Goal: Check status: Check status

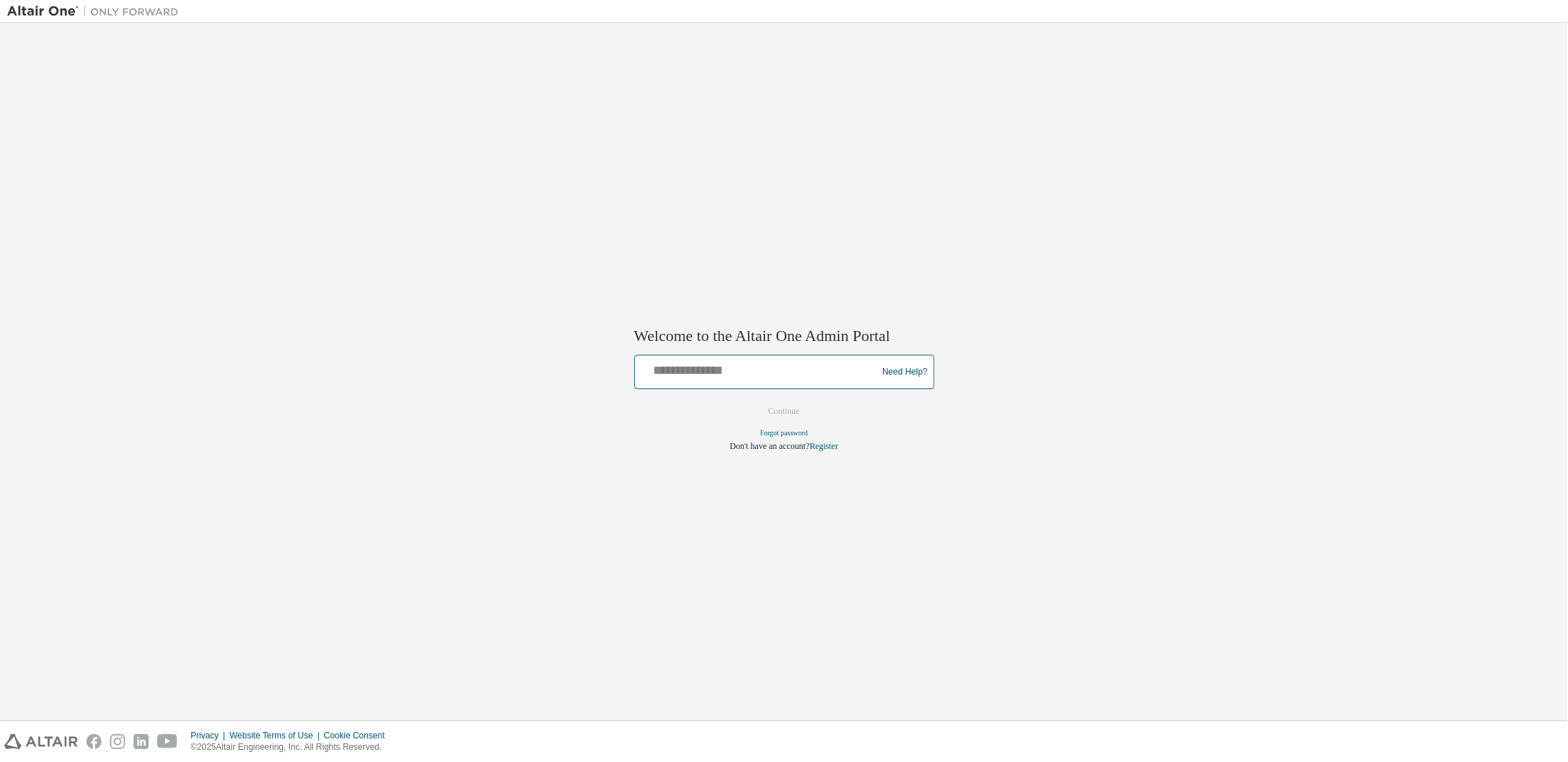
click at [701, 374] on input "text" at bounding box center [758, 369] width 235 height 20
type input "**********"
click at [786, 406] on button "Continue" at bounding box center [784, 412] width 62 height 21
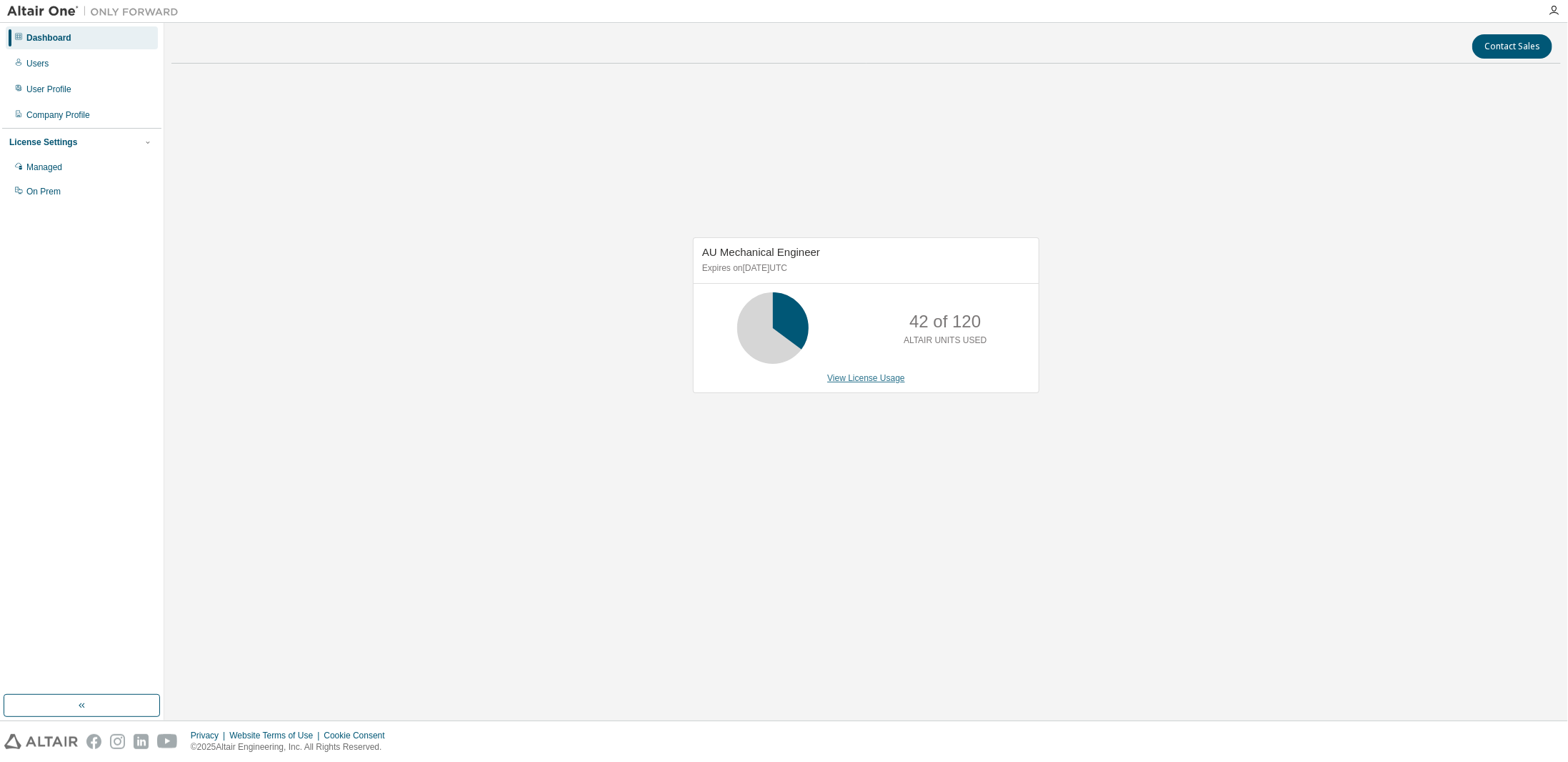
click at [837, 375] on link "View License Usage" at bounding box center [866, 378] width 78 height 10
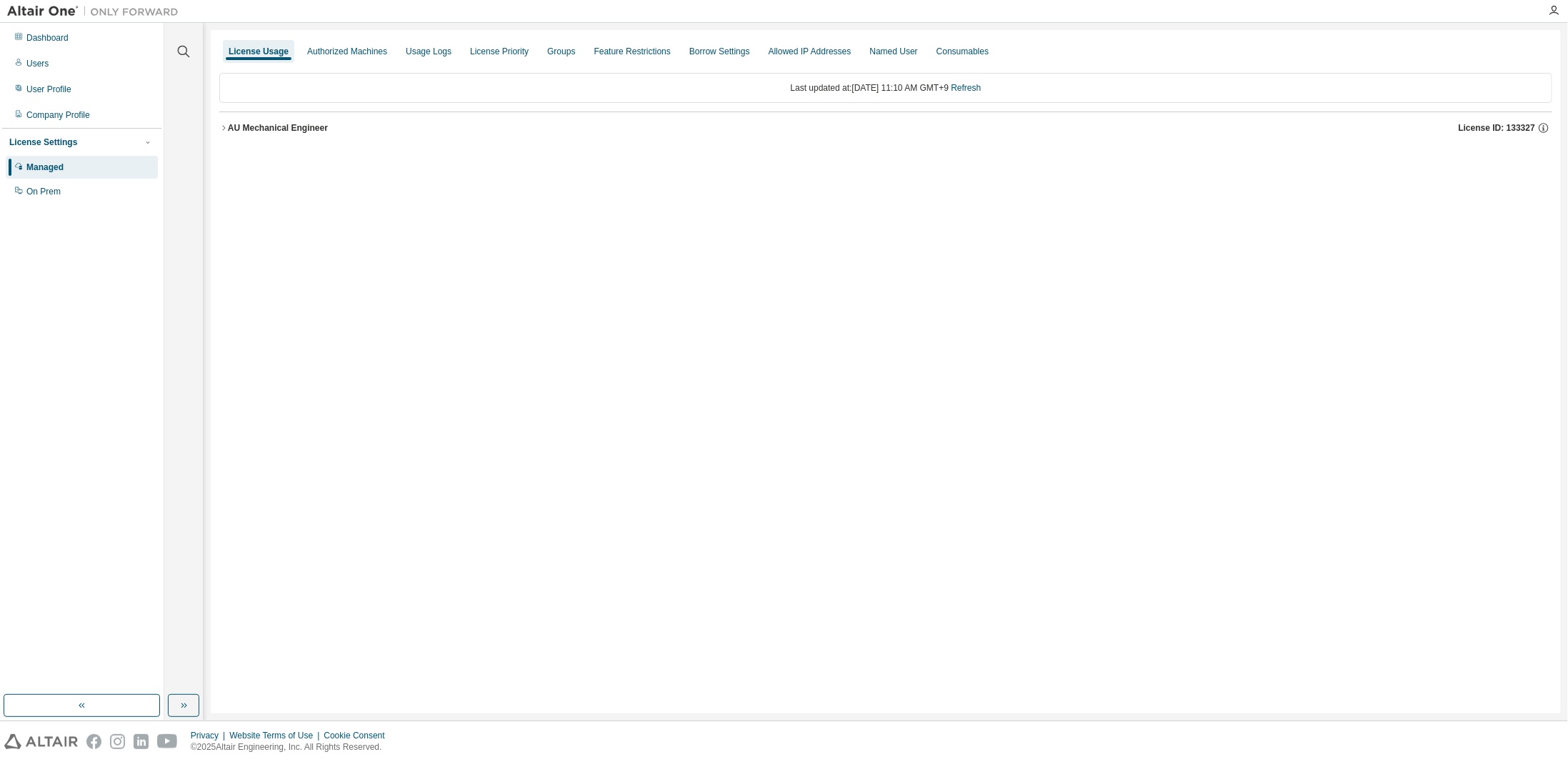
click at [221, 124] on icon "button" at bounding box center [223, 127] width 8 height 8
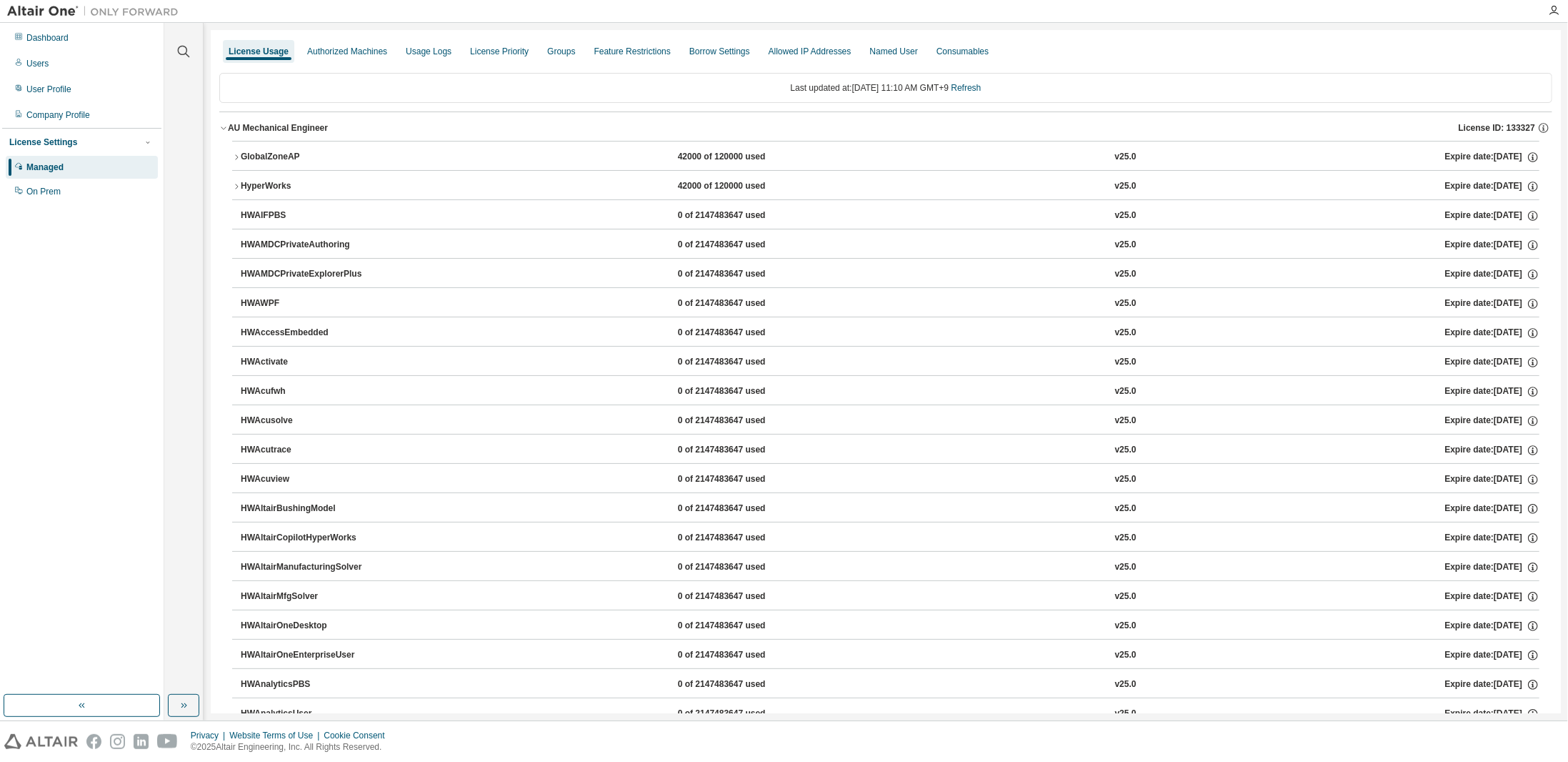
click at [221, 124] on icon "button" at bounding box center [223, 127] width 8 height 8
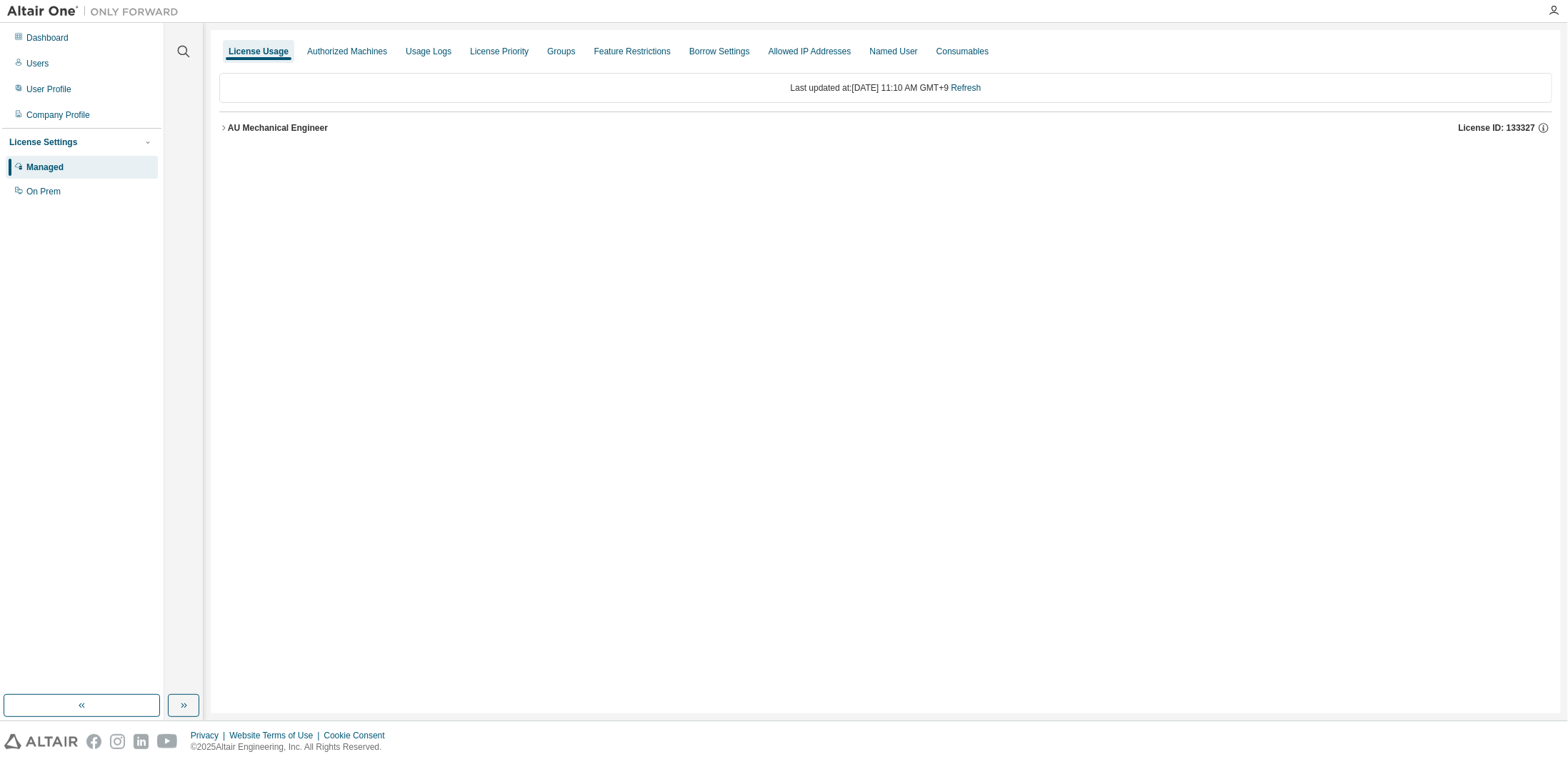
click at [269, 131] on div "AU Mechanical Engineer" at bounding box center [277, 127] width 100 height 11
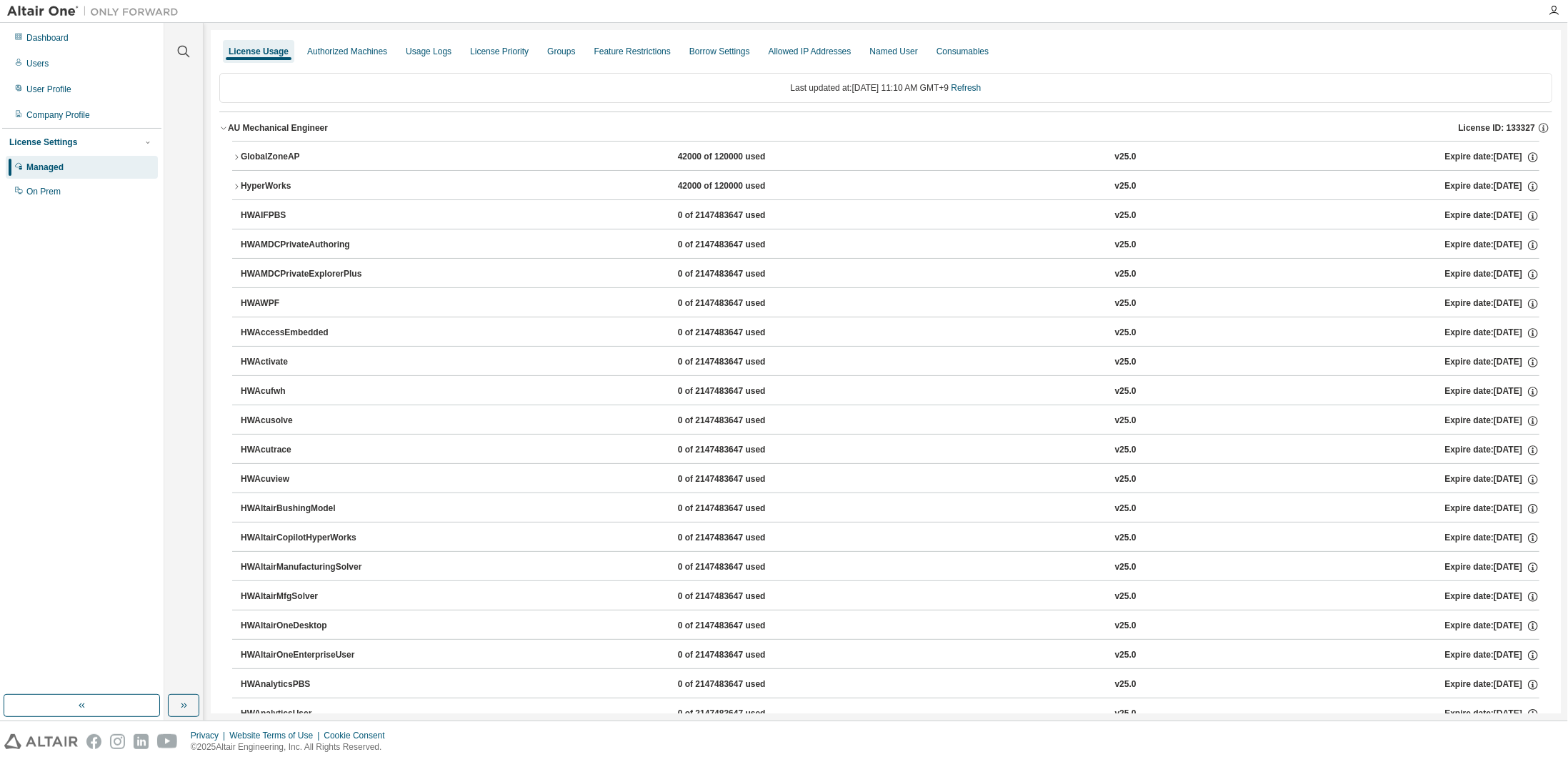
click at [270, 188] on div "HyperWorks" at bounding box center [305, 186] width 129 height 13
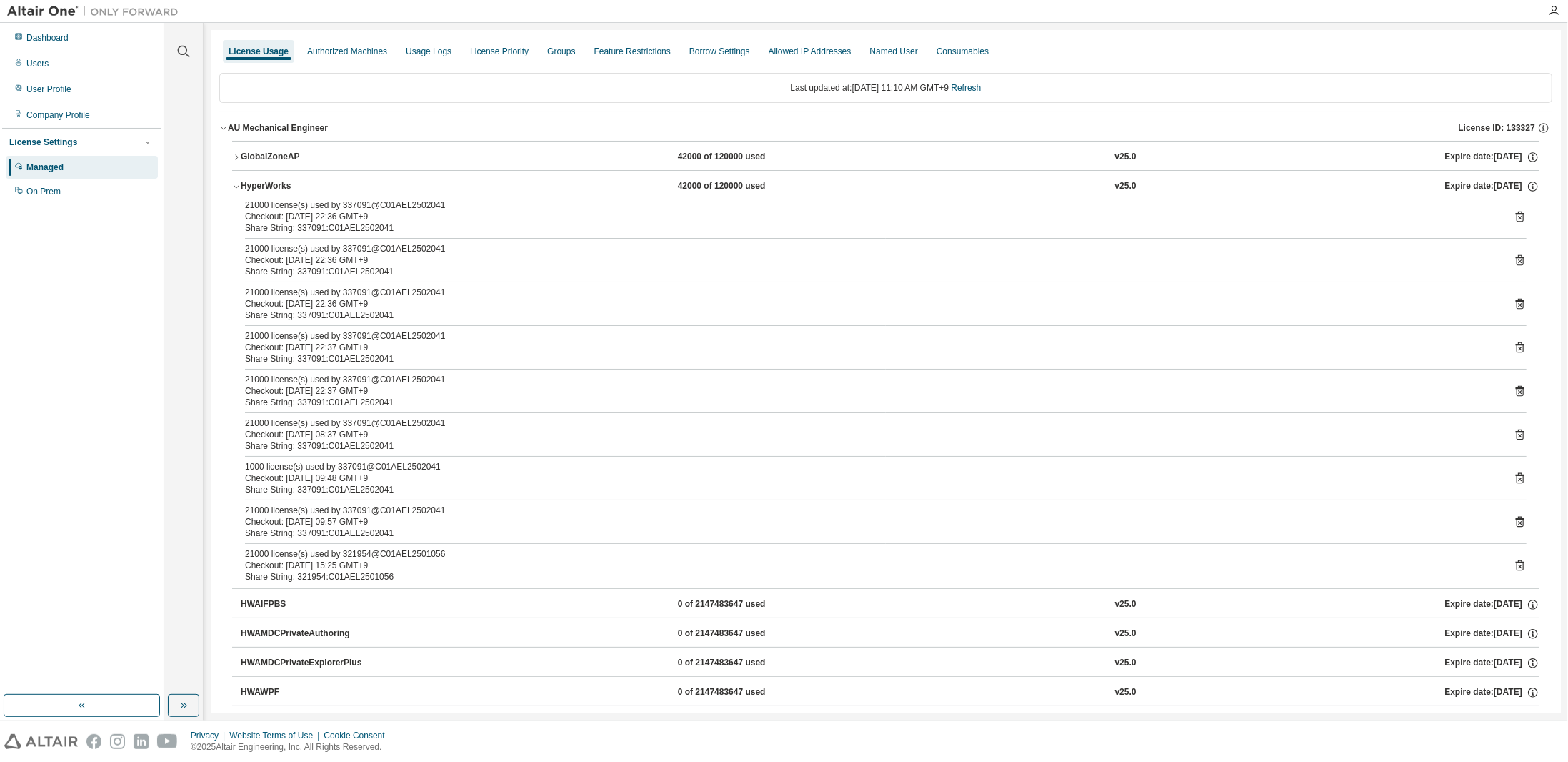
click at [237, 186] on icon "button" at bounding box center [236, 186] width 8 height 8
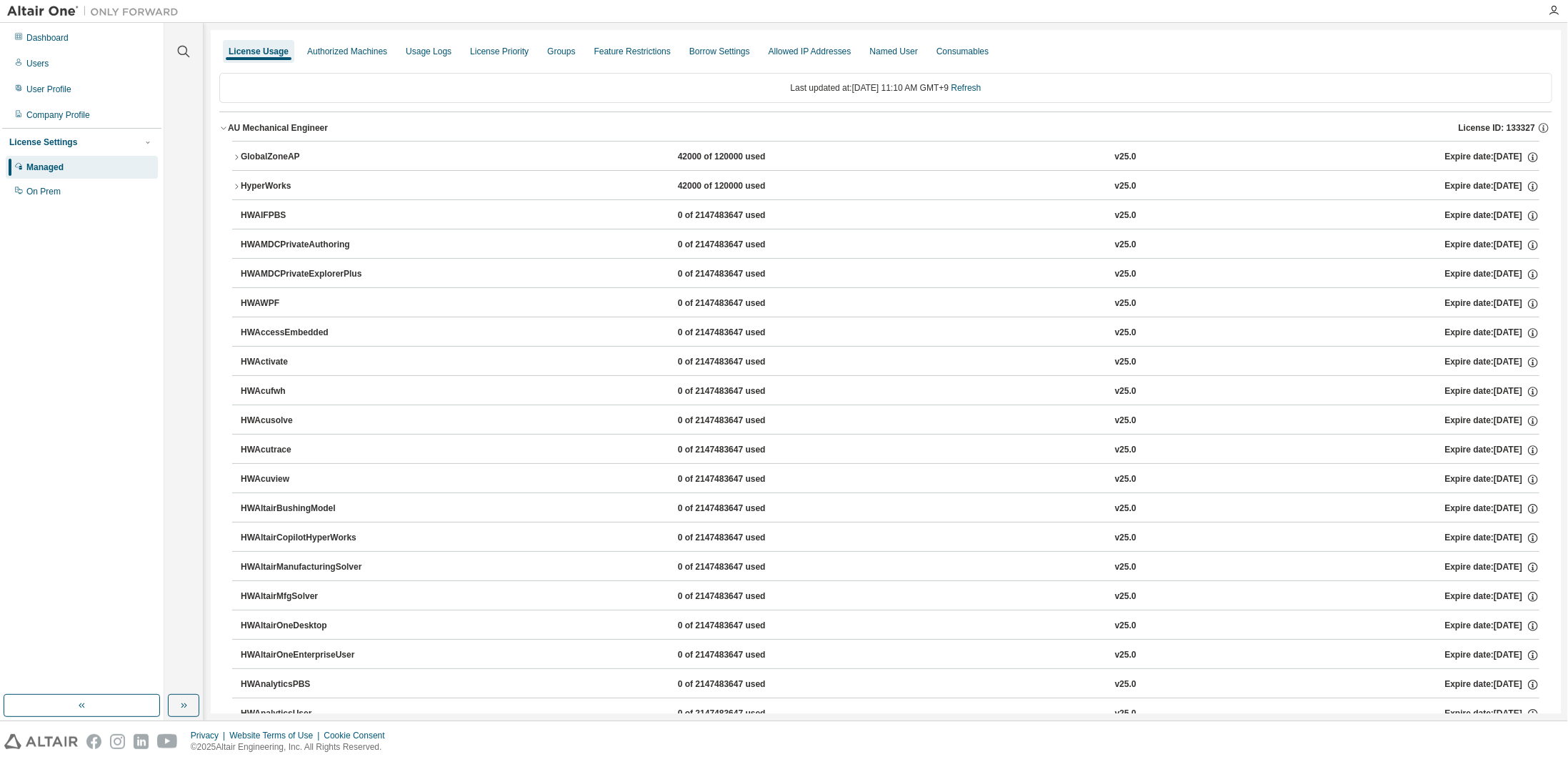
click at [226, 132] on button "AU Mechanical Engineer License ID: 133327" at bounding box center [885, 128] width 1333 height 32
